Goal: Check status

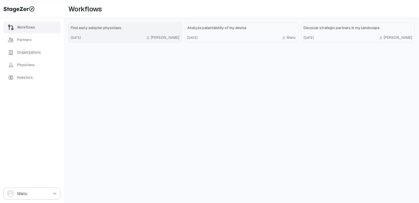
click at [115, 38] on div "[DATE] [PERSON_NAME]" at bounding box center [125, 37] width 109 height 5
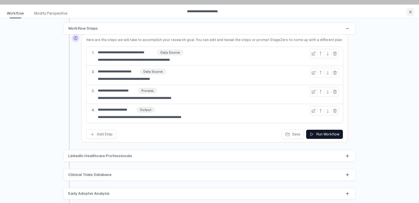
scroll to position [6, 0]
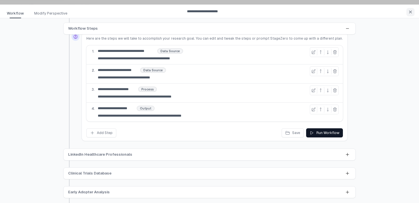
click at [254, 52] on div "**********" at bounding box center [214, 54] width 257 height 19
click at [310, 51] on button at bounding box center [313, 52] width 7 height 7
click at [266, 56] on div "**********" at bounding box center [214, 54] width 257 height 19
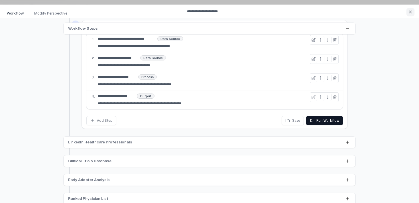
scroll to position [24, 0]
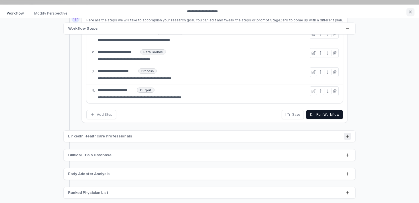
click at [349, 139] on button at bounding box center [347, 136] width 7 height 7
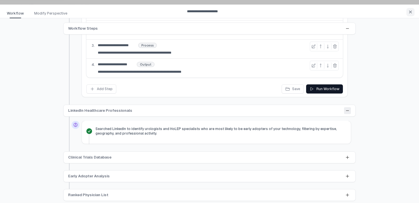
scroll to position [52, 0]
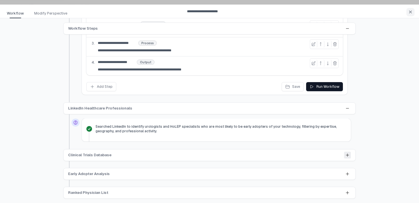
click at [347, 154] on icon at bounding box center [347, 155] width 5 height 5
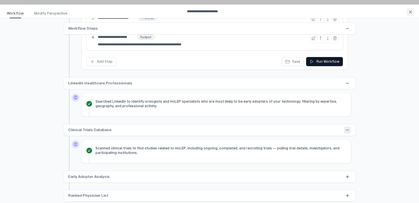
scroll to position [80, 0]
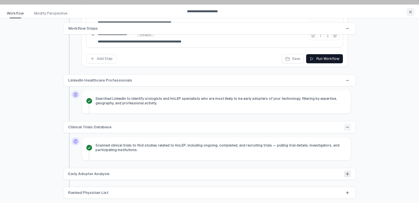
click at [348, 173] on icon at bounding box center [347, 174] width 5 height 5
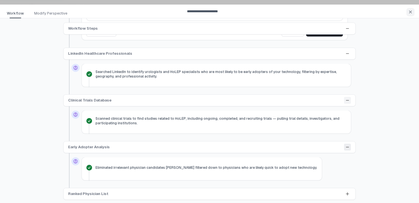
scroll to position [108, 0]
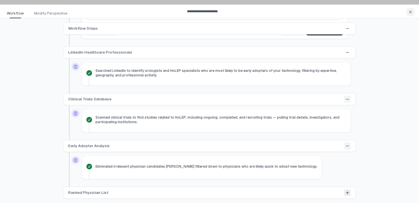
click at [346, 194] on icon at bounding box center [347, 192] width 5 height 5
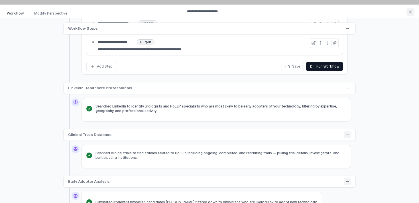
scroll to position [0, 0]
